Goal: Navigation & Orientation: Find specific page/section

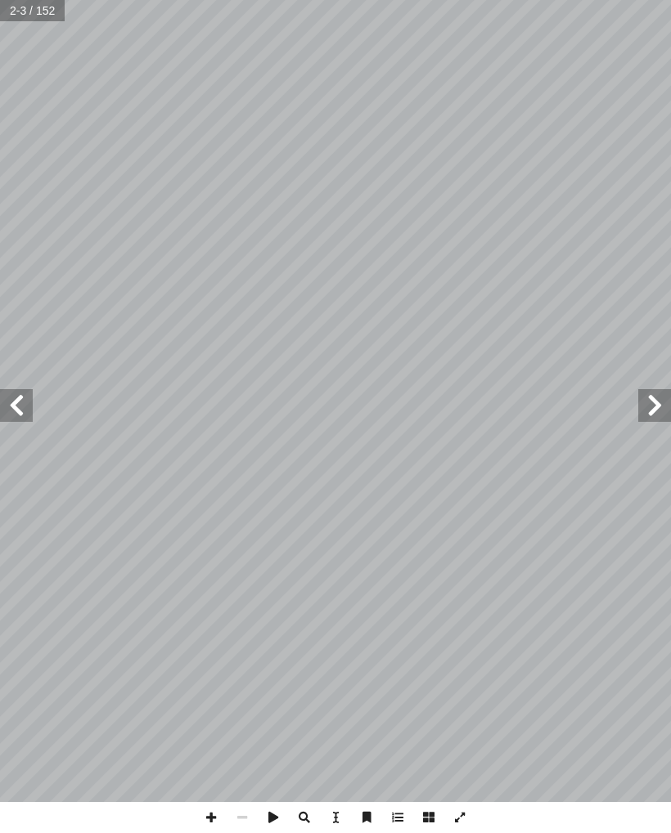
click at [652, 403] on span at bounding box center [654, 405] width 33 height 33
click at [652, 409] on span at bounding box center [654, 405] width 33 height 33
click at [644, 411] on span at bounding box center [654, 405] width 33 height 33
click at [12, 409] on span at bounding box center [16, 405] width 33 height 33
click at [16, 410] on span at bounding box center [16, 405] width 33 height 33
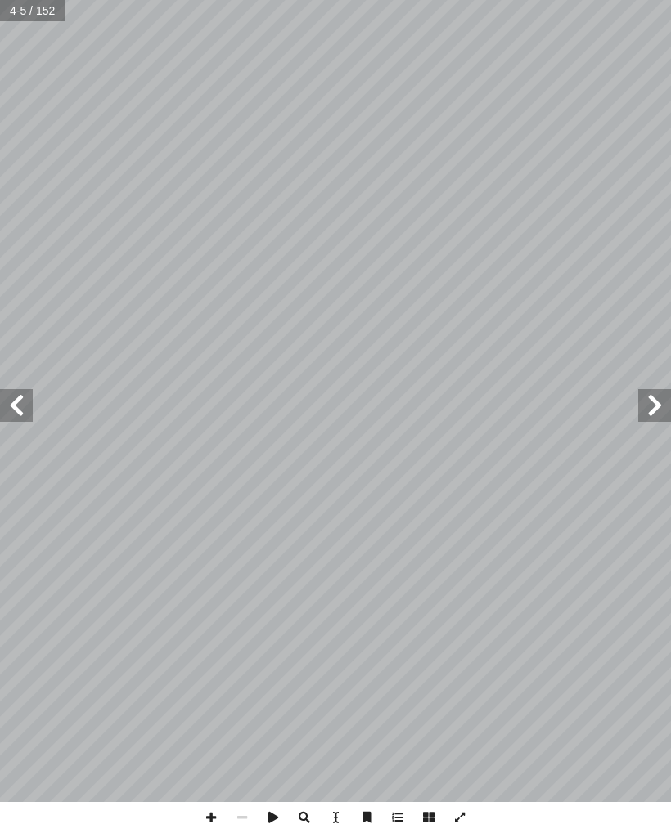
click at [31, 414] on span at bounding box center [16, 405] width 33 height 33
click at [20, 415] on span at bounding box center [16, 405] width 33 height 33
click at [17, 417] on span at bounding box center [16, 405] width 33 height 33
click at [18, 418] on span at bounding box center [16, 405] width 33 height 33
click at [17, 419] on span at bounding box center [16, 405] width 33 height 33
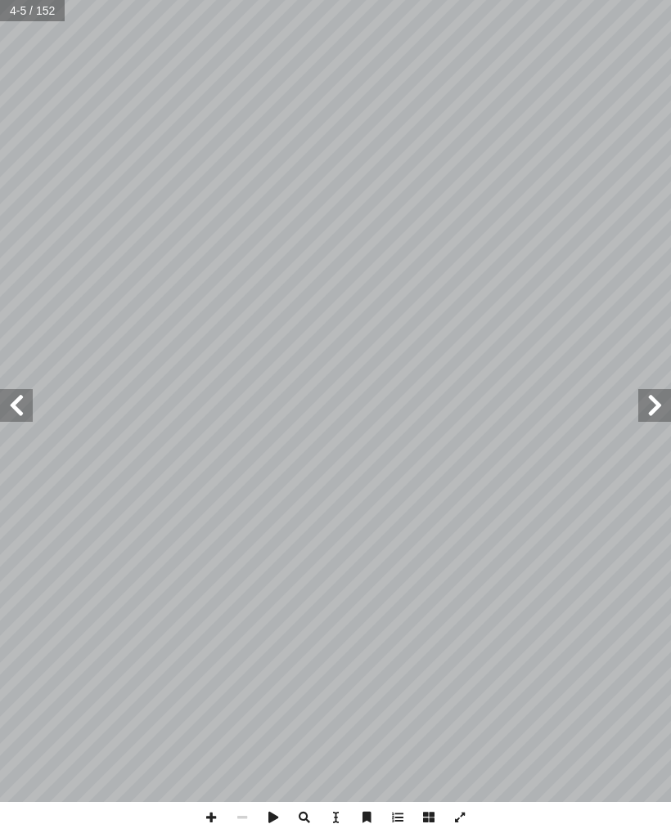
click at [20, 416] on span at bounding box center [16, 405] width 33 height 33
click at [27, 392] on span at bounding box center [16, 405] width 33 height 33
click at [11, 416] on span at bounding box center [16, 405] width 33 height 33
click at [5, 409] on span at bounding box center [16, 405] width 33 height 33
click at [14, 410] on span at bounding box center [16, 405] width 33 height 33
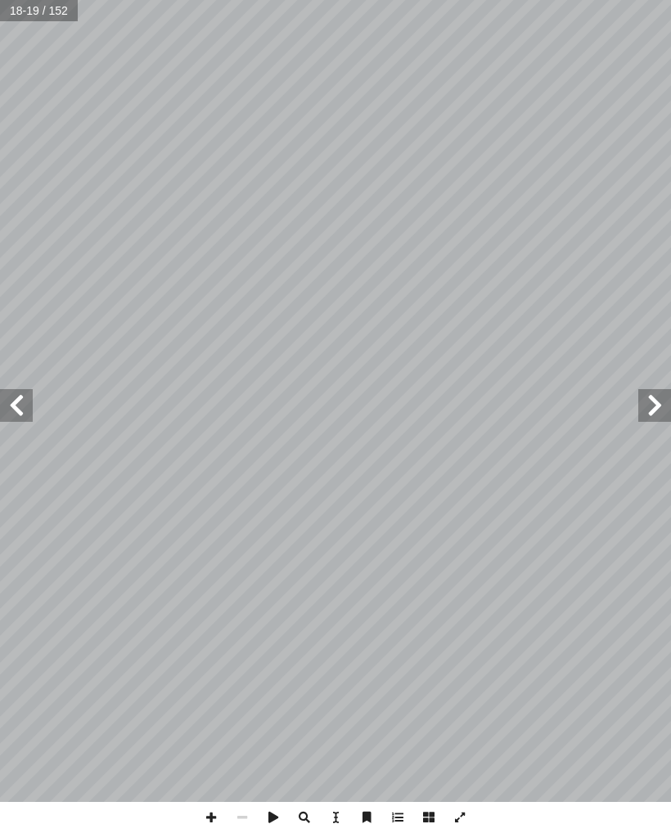
click at [11, 408] on span at bounding box center [16, 405] width 33 height 33
click at [13, 410] on span at bounding box center [16, 405] width 33 height 33
click at [19, 406] on span at bounding box center [16, 405] width 33 height 33
click at [18, 406] on span at bounding box center [16, 405] width 33 height 33
click at [20, 407] on span at bounding box center [16, 405] width 33 height 33
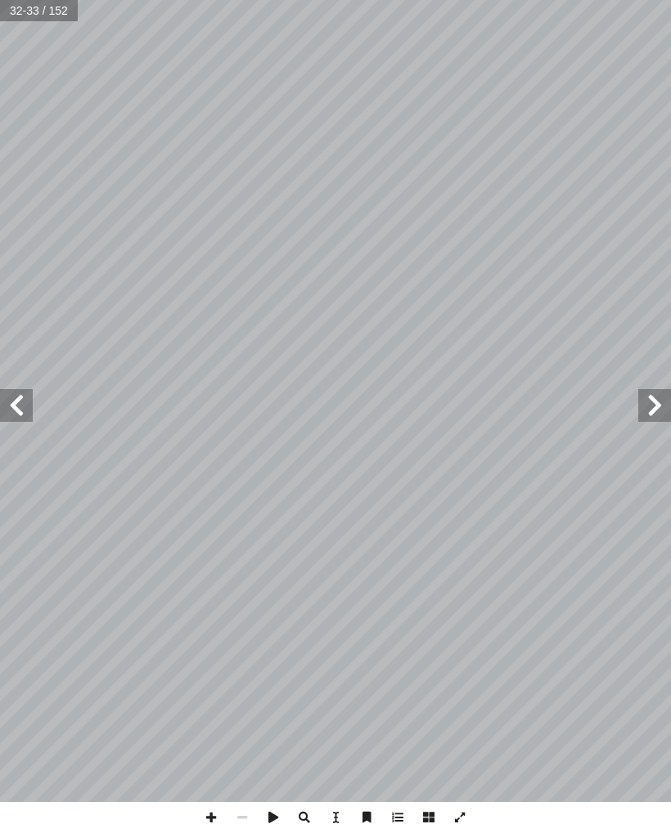
click at [17, 407] on span at bounding box center [16, 405] width 33 height 33
click at [21, 408] on span at bounding box center [16, 405] width 33 height 33
click at [23, 408] on span at bounding box center [16, 405] width 33 height 33
click at [17, 409] on span at bounding box center [16, 405] width 33 height 33
click at [663, 406] on span at bounding box center [654, 405] width 33 height 33
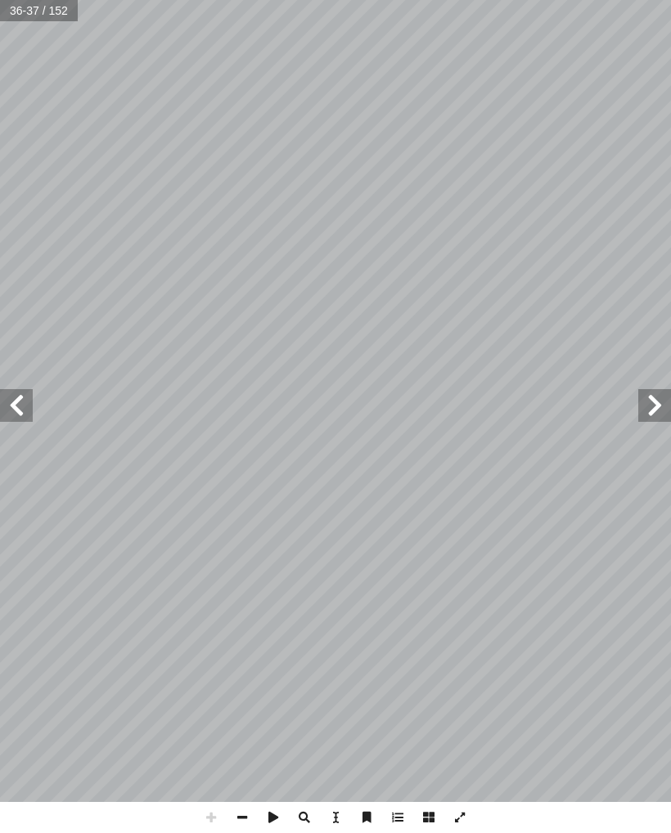
click at [29, 402] on span at bounding box center [16, 405] width 33 height 33
